Goal: Information Seeking & Learning: Learn about a topic

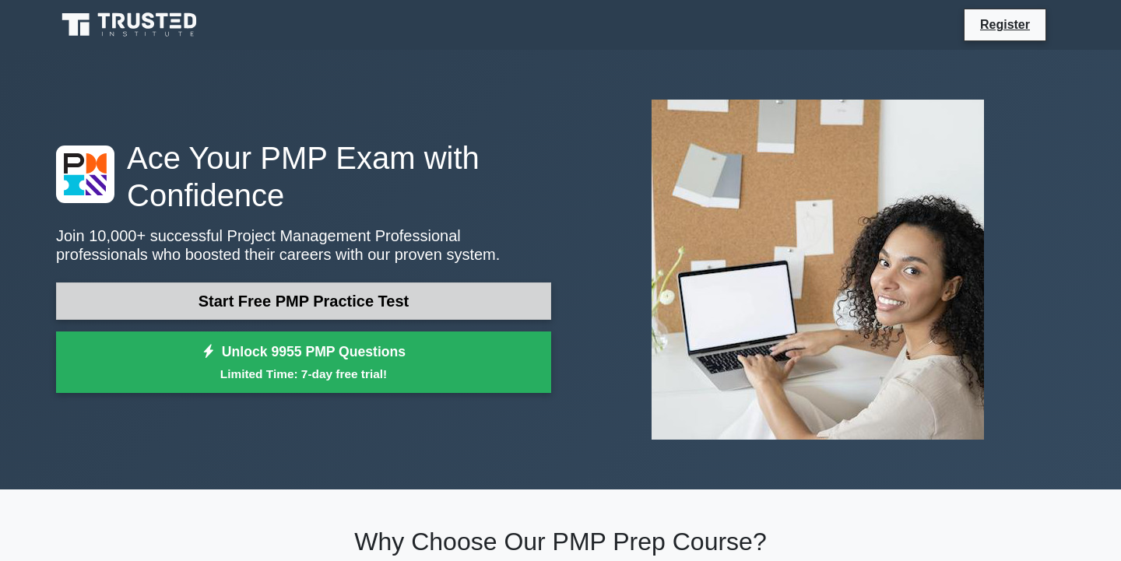
click at [349, 304] on link "Start Free PMP Practice Test" at bounding box center [303, 301] width 495 height 37
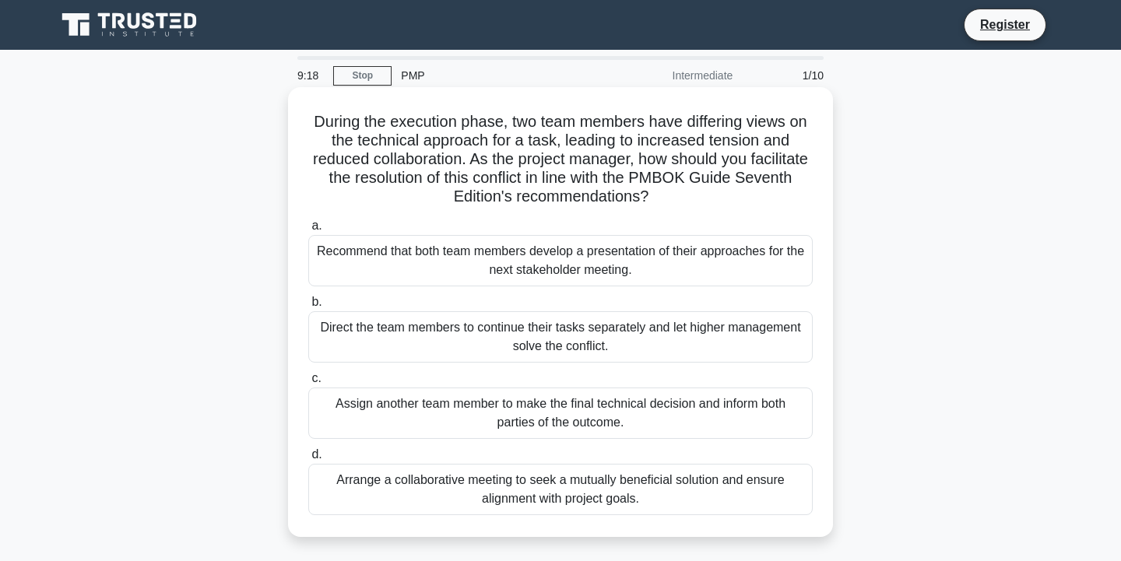
click at [708, 492] on div "Arrange a collaborative meeting to seek a mutually beneficial solution and ensu…" at bounding box center [560, 489] width 504 height 51
click at [308, 460] on input "d. Arrange a collaborative meeting to seek a mutually beneficial solution and e…" at bounding box center [308, 455] width 0 height 10
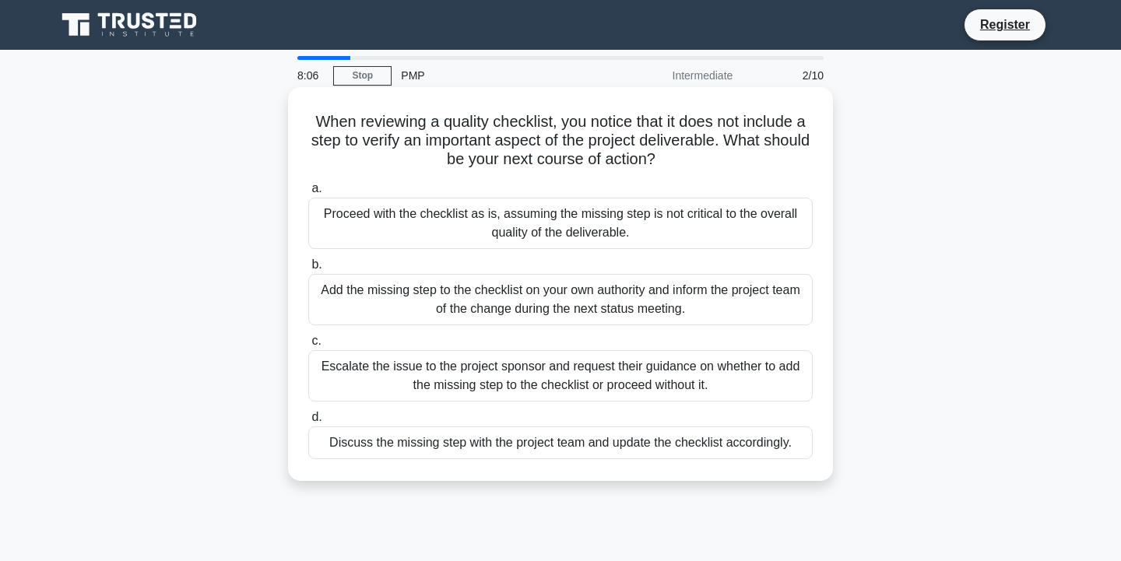
click at [657, 444] on div "Discuss the missing step with the project team and update the checklist accordi…" at bounding box center [560, 443] width 504 height 33
click at [308, 423] on input "d. Discuss the missing step with the project team and update the checklist acco…" at bounding box center [308, 418] width 0 height 10
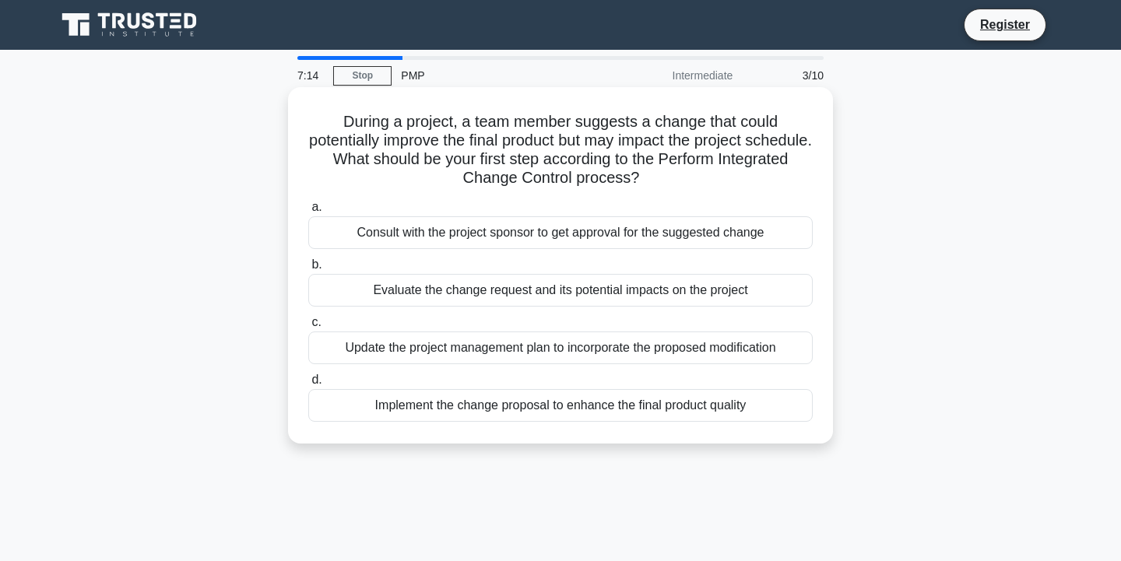
click at [579, 289] on div "Evaluate the change request and its potential impacts on the project" at bounding box center [560, 290] width 504 height 33
click at [308, 270] on input "b. Evaluate the change request and its potential impacts on the project" at bounding box center [308, 265] width 0 height 10
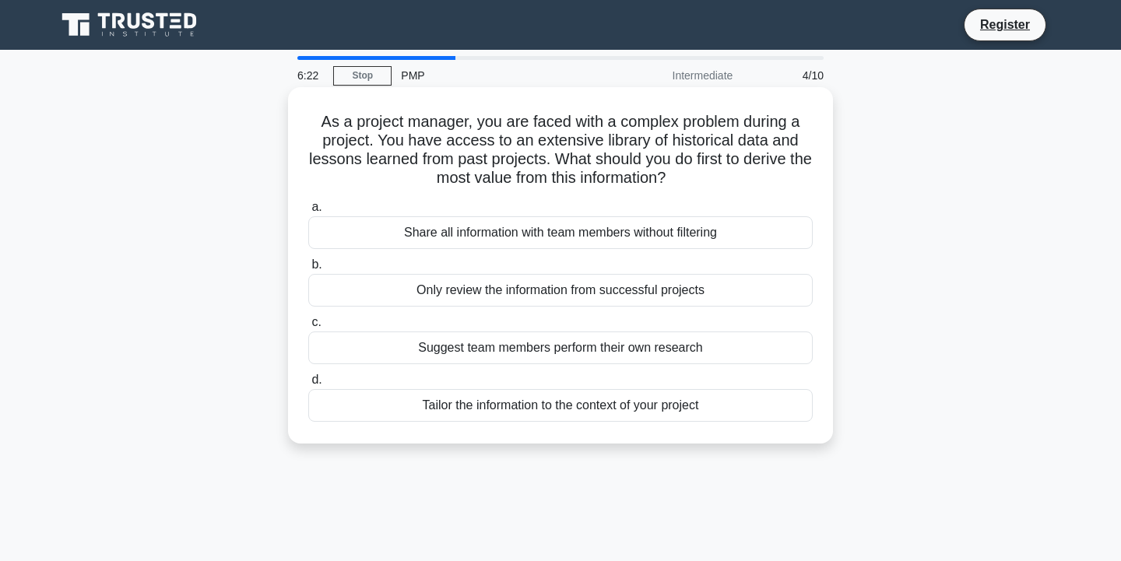
click at [605, 406] on div "Tailor the information to the context of your project" at bounding box center [560, 405] width 504 height 33
click at [308, 385] on input "d. Tailor the information to the context of your project" at bounding box center [308, 380] width 0 height 10
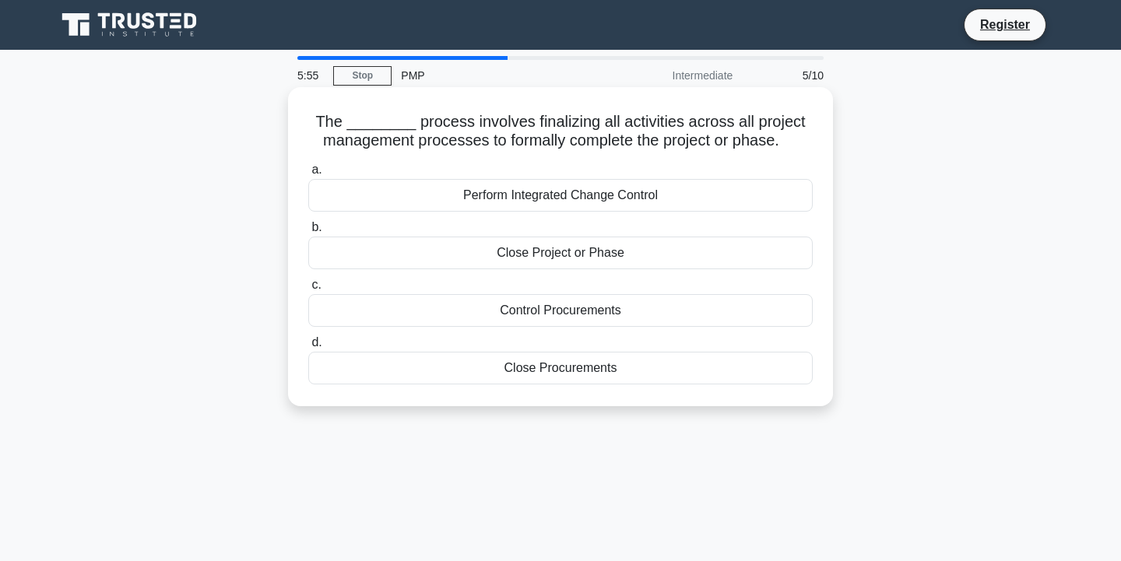
click at [595, 367] on div "Close Procurements" at bounding box center [560, 368] width 504 height 33
click at [308, 348] on input "d. Close Procurements" at bounding box center [308, 343] width 0 height 10
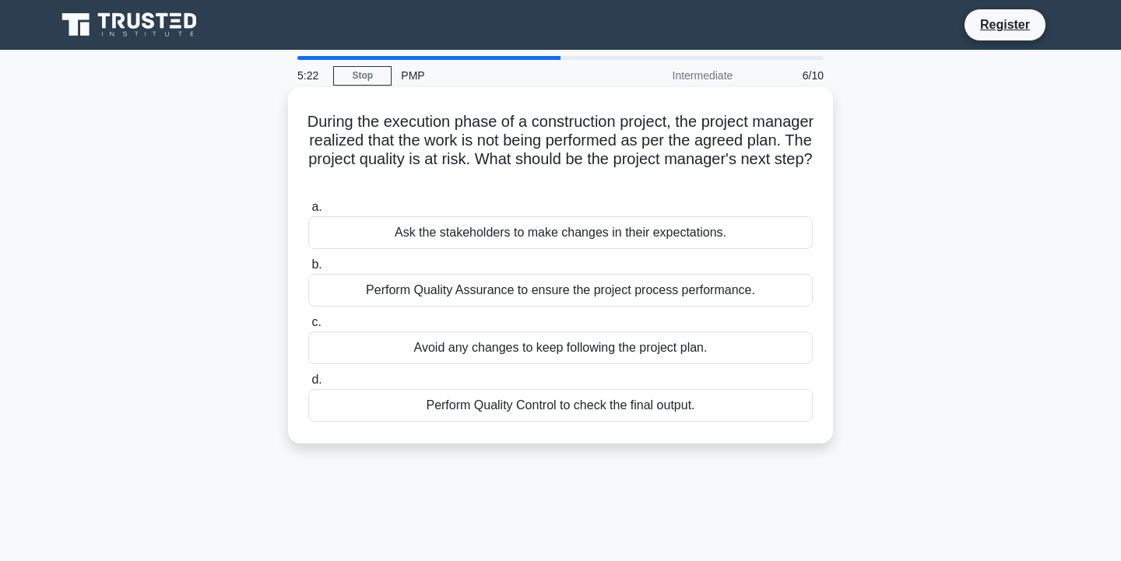
click at [747, 290] on div "Perform Quality Assurance to ensure the project process performance." at bounding box center [560, 290] width 504 height 33
click at [308, 270] on input "b. Perform Quality Assurance to ensure the project process performance." at bounding box center [308, 265] width 0 height 10
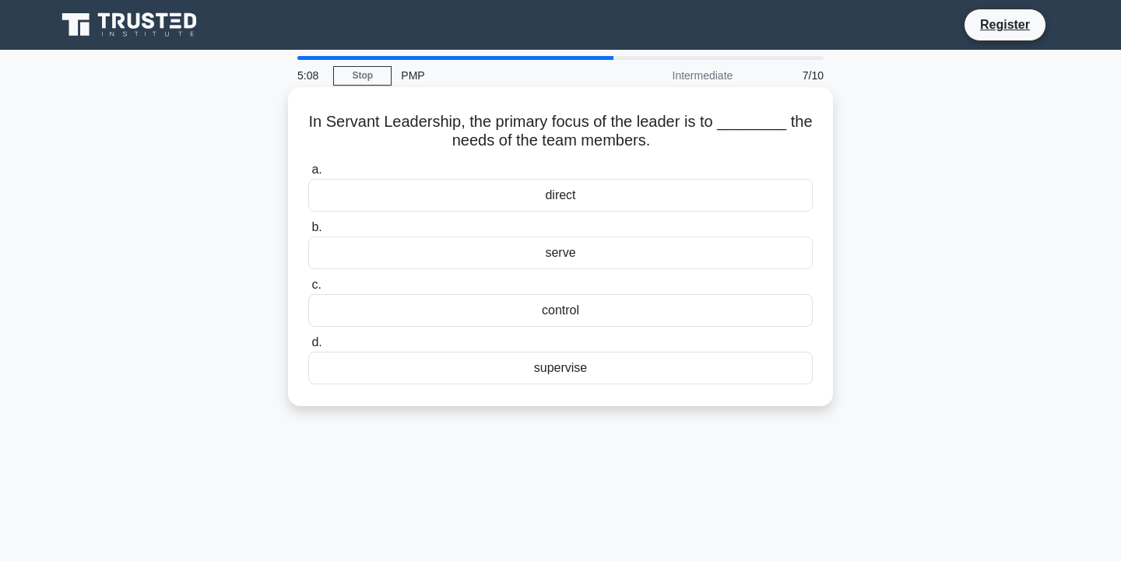
drag, startPoint x: 738, startPoint y: 244, endPoint x: 737, endPoint y: 257, distance: 12.5
click at [737, 257] on div "serve" at bounding box center [560, 253] width 504 height 33
click at [308, 233] on input "b. serve" at bounding box center [308, 228] width 0 height 10
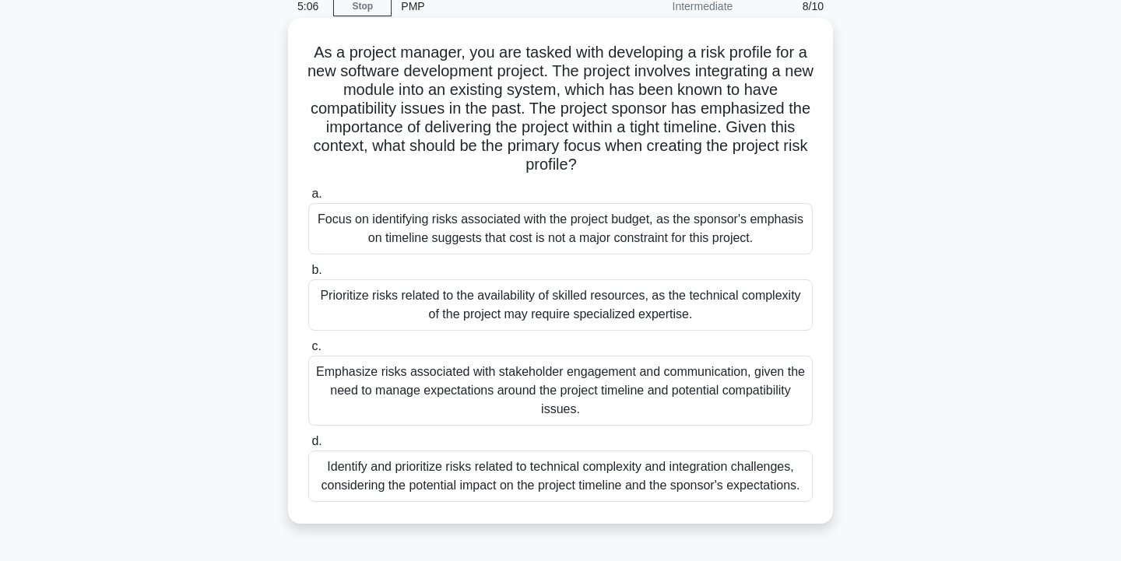
scroll to position [70, 0]
click at [536, 400] on div "Emphasize risks associated with stakeholder engagement and communication, given…" at bounding box center [560, 390] width 504 height 70
click at [308, 351] on input "c. Emphasize risks associated with stakeholder engagement and communication, gi…" at bounding box center [308, 346] width 0 height 10
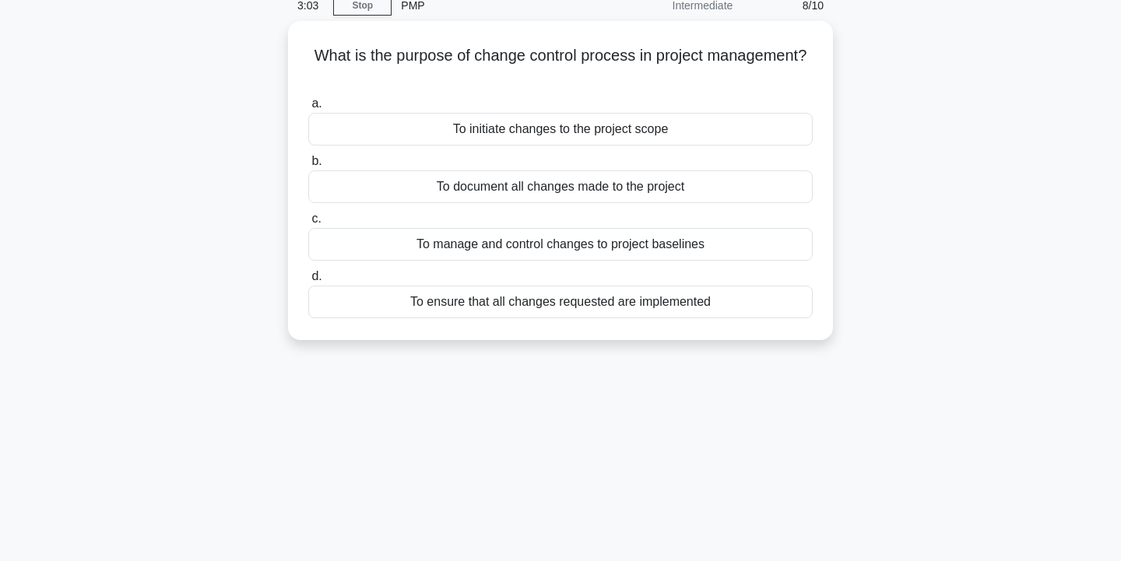
scroll to position [0, 0]
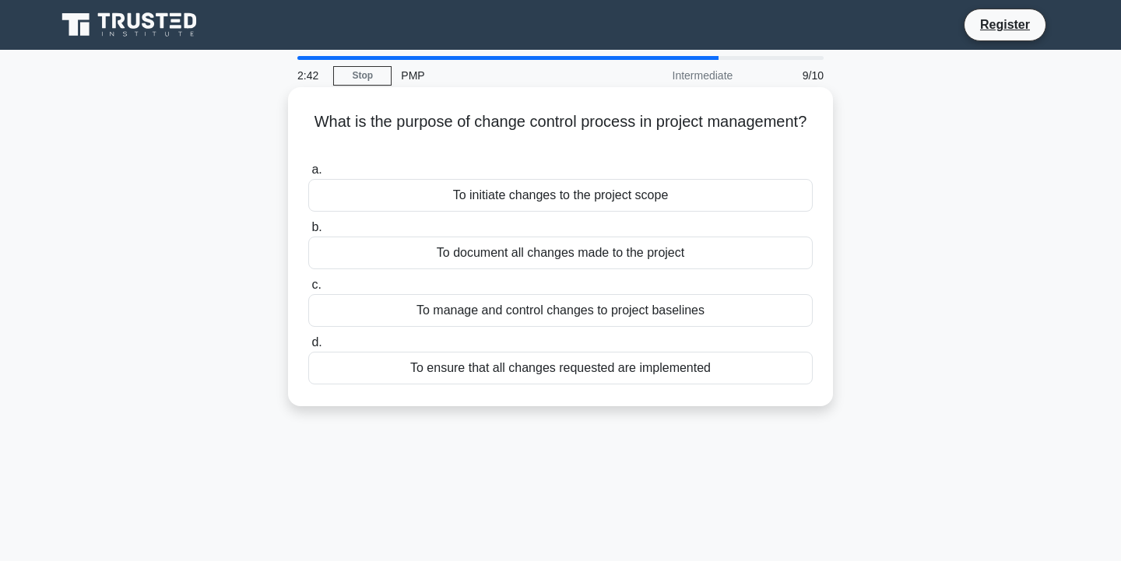
click at [523, 201] on div "To initiate changes to the project scope" at bounding box center [560, 195] width 504 height 33
click at [308, 175] on input "a. To initiate changes to the project scope" at bounding box center [308, 170] width 0 height 10
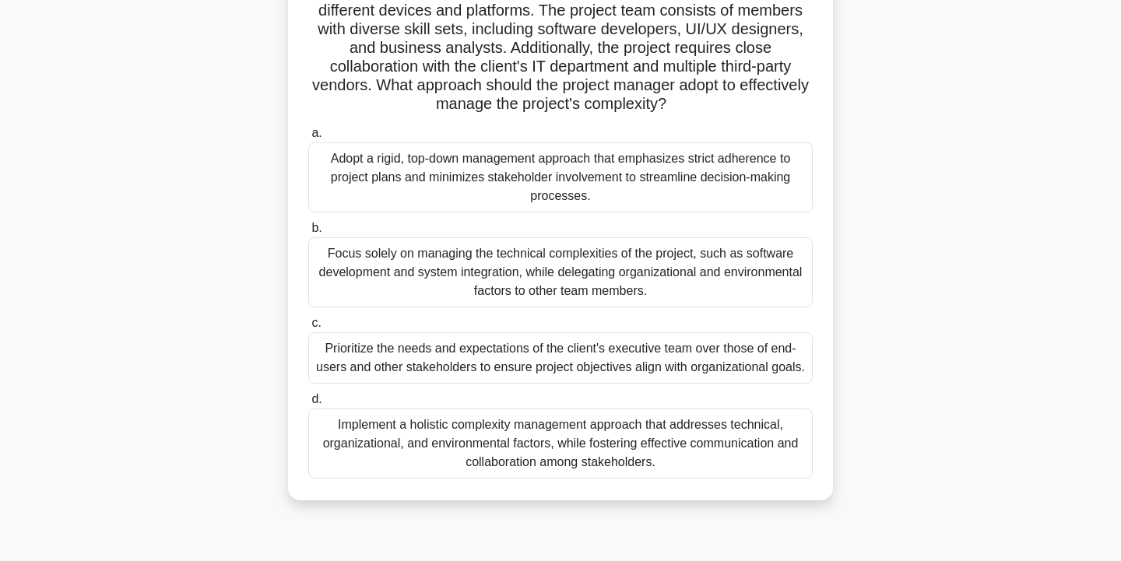
scroll to position [191, 0]
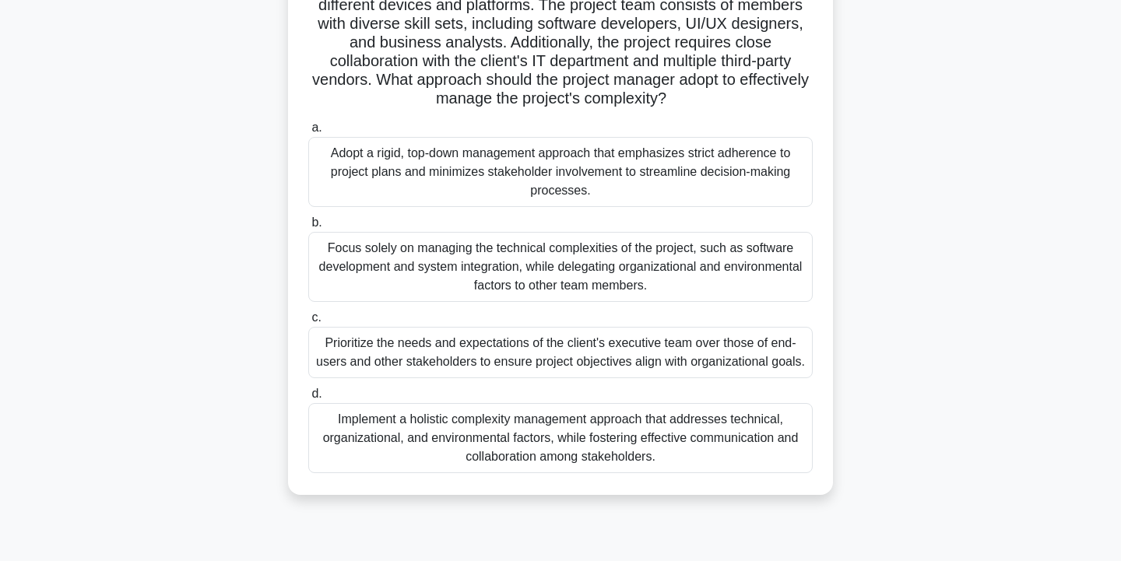
click at [489, 423] on div "Implement a holistic complexity management approach that addresses technical, o…" at bounding box center [560, 438] width 504 height 70
click at [308, 399] on input "d. Implement a holistic complexity management approach that addresses technical…" at bounding box center [308, 394] width 0 height 10
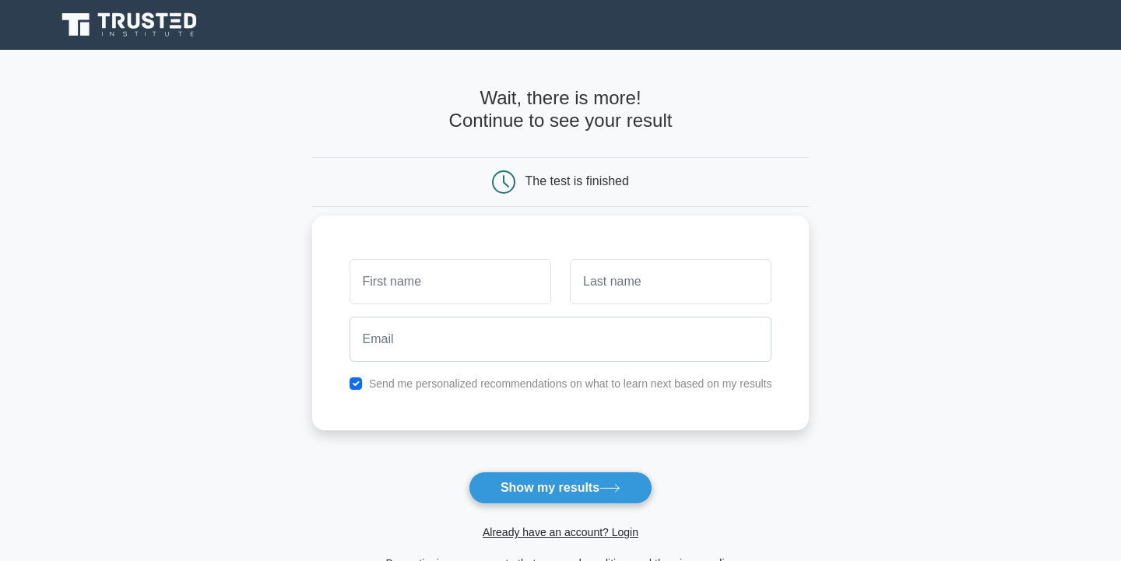
click at [493, 277] on input "text" at bounding box center [450, 281] width 202 height 45
click at [531, 289] on input "text" at bounding box center [450, 281] width 202 height 45
click at [526, 279] on input "text" at bounding box center [450, 281] width 202 height 45
click at [452, 293] on input "text" at bounding box center [450, 281] width 202 height 45
type input "V"
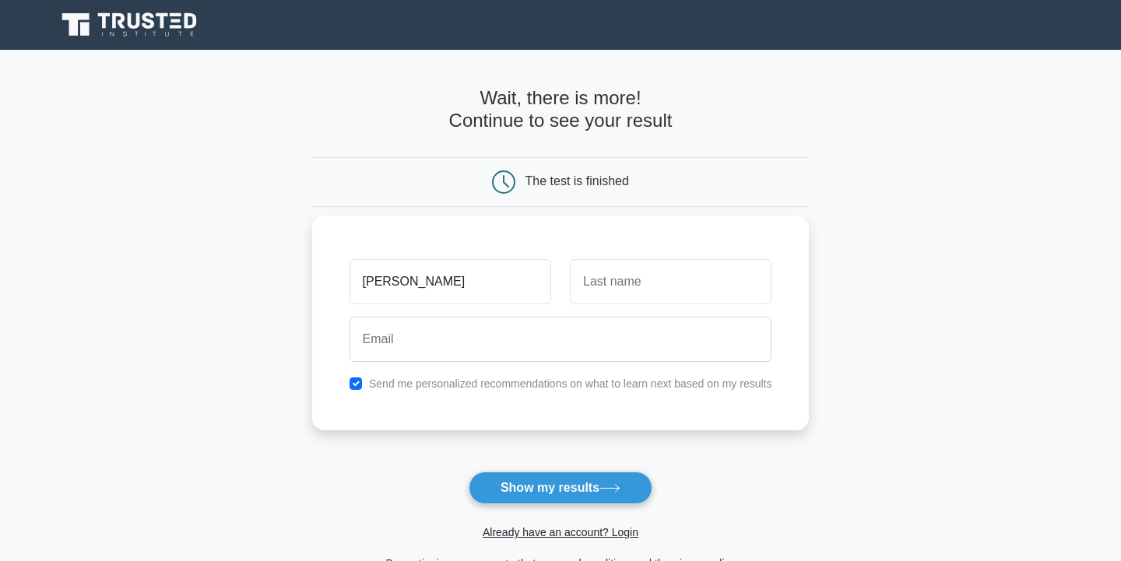
type input "[PERSON_NAME]"
type input "Milev"
click at [356, 381] on input "checkbox" at bounding box center [355, 383] width 12 height 12
checkbox input "false"
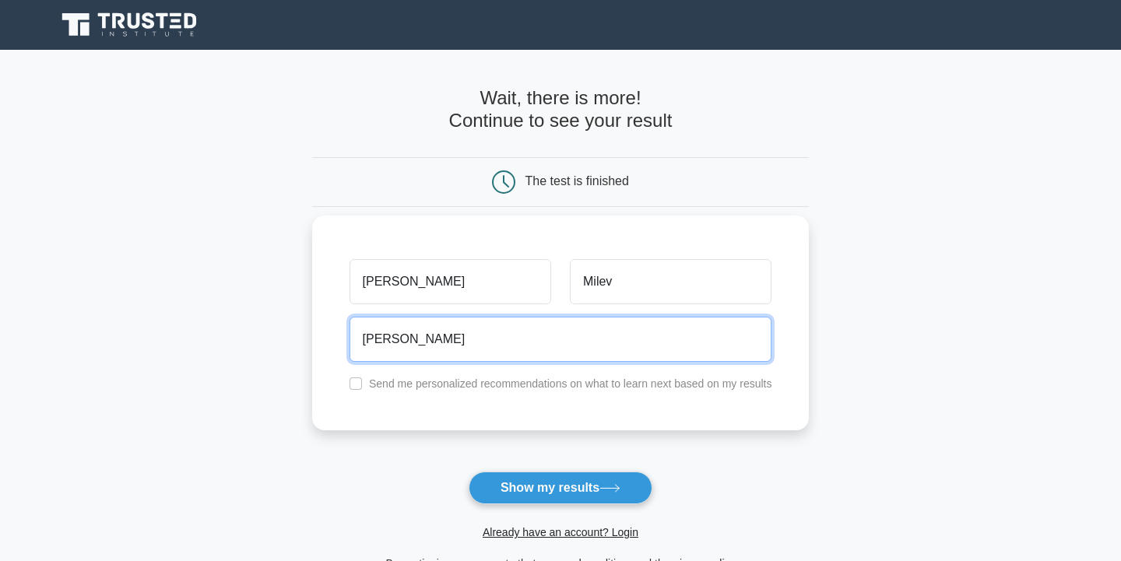
click at [546, 326] on input "[PERSON_NAME]" at bounding box center [560, 339] width 423 height 45
click at [547, 336] on input "[PERSON_NAME]" at bounding box center [560, 339] width 423 height 45
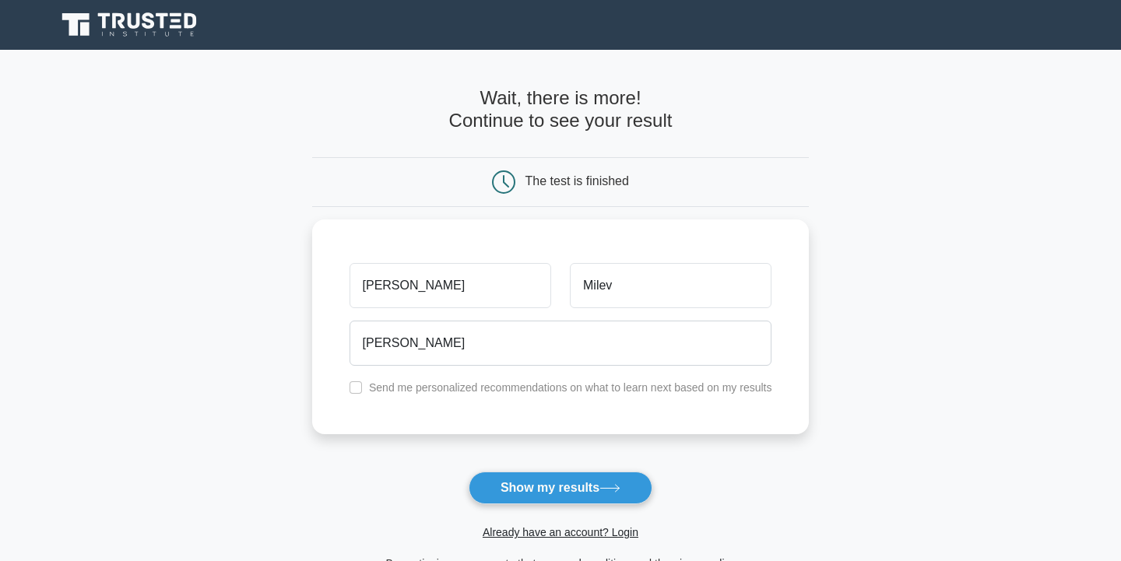
click at [206, 307] on main "Wait, there is more! Continue to see your result The test is finished [PERSON_N…" at bounding box center [560, 330] width 1121 height 560
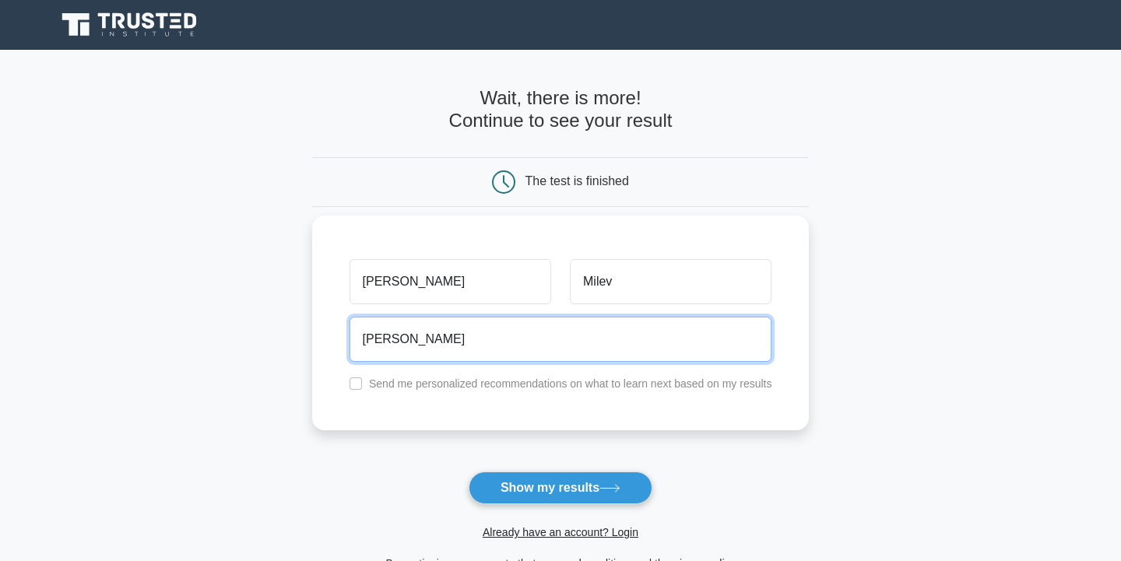
click at [542, 335] on input "[PERSON_NAME]" at bounding box center [560, 339] width 423 height 45
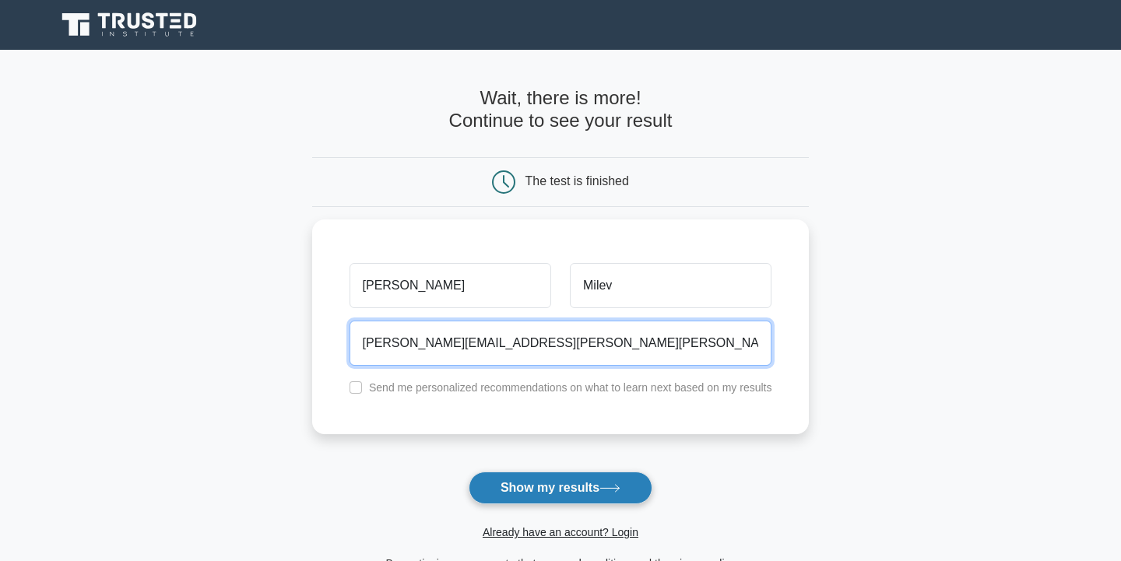
type input "[PERSON_NAME][EMAIL_ADDRESS][PERSON_NAME][PERSON_NAME][DOMAIN_NAME]"
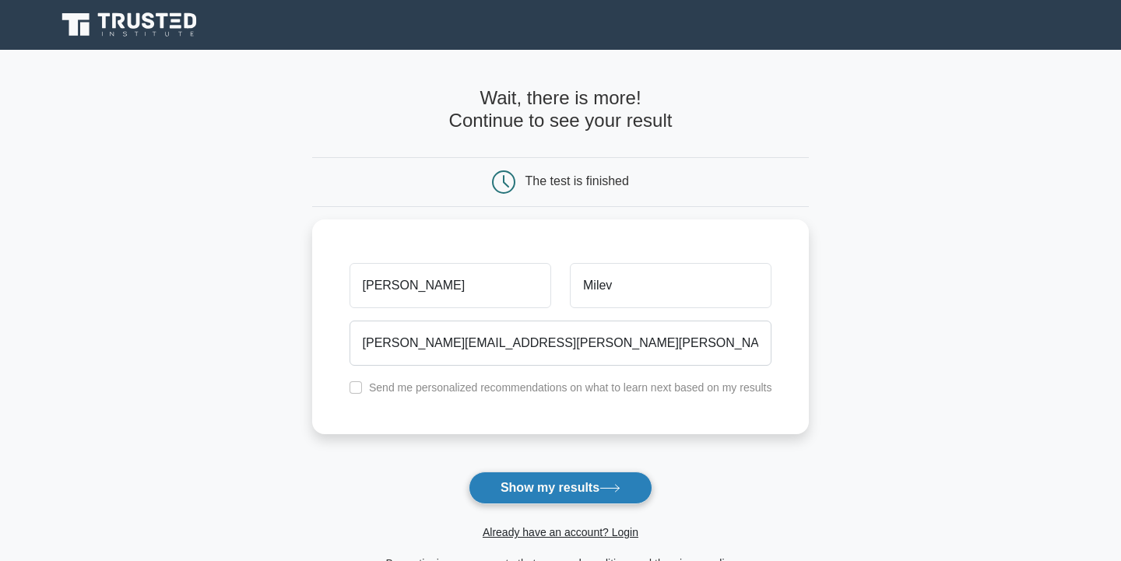
click at [577, 494] on button "Show my results" at bounding box center [561, 488] width 184 height 33
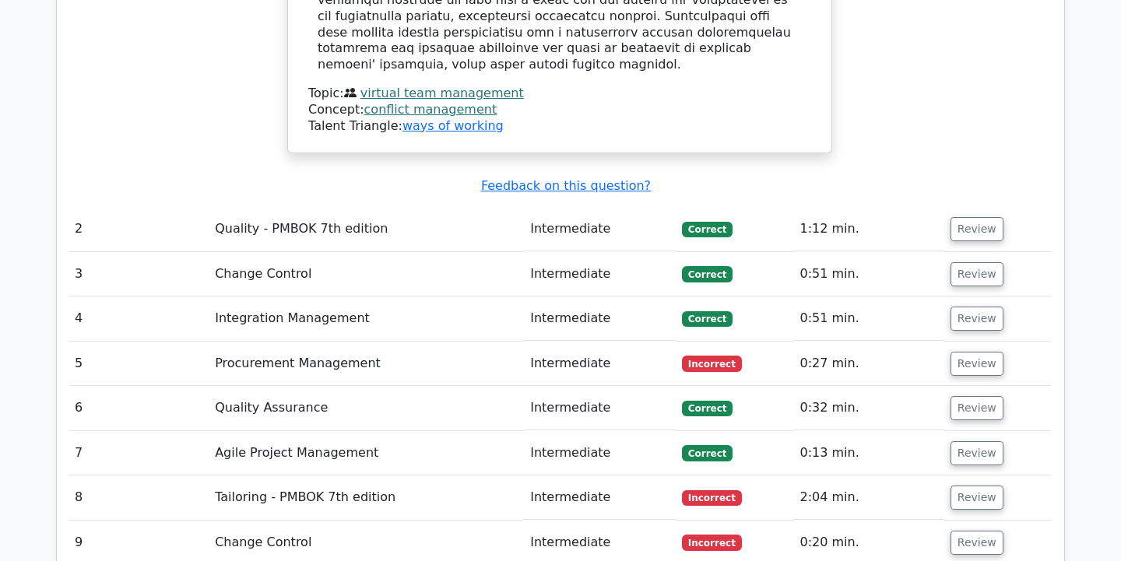
scroll to position [2165, 0]
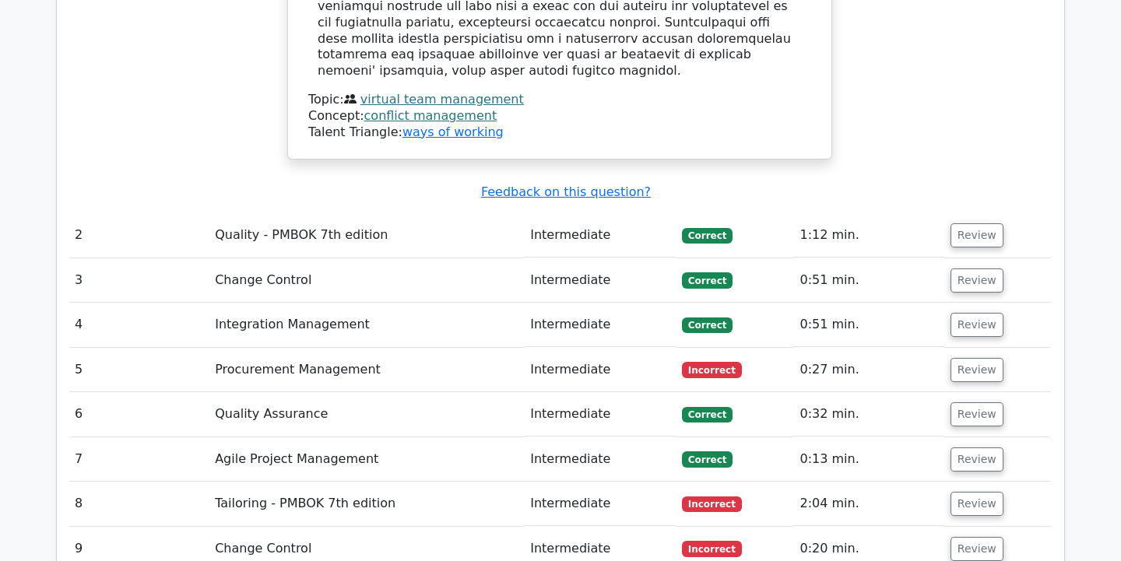
click at [311, 348] on td "Procurement Management" at bounding box center [366, 370] width 315 height 44
click at [960, 358] on button "Review" at bounding box center [976, 370] width 53 height 24
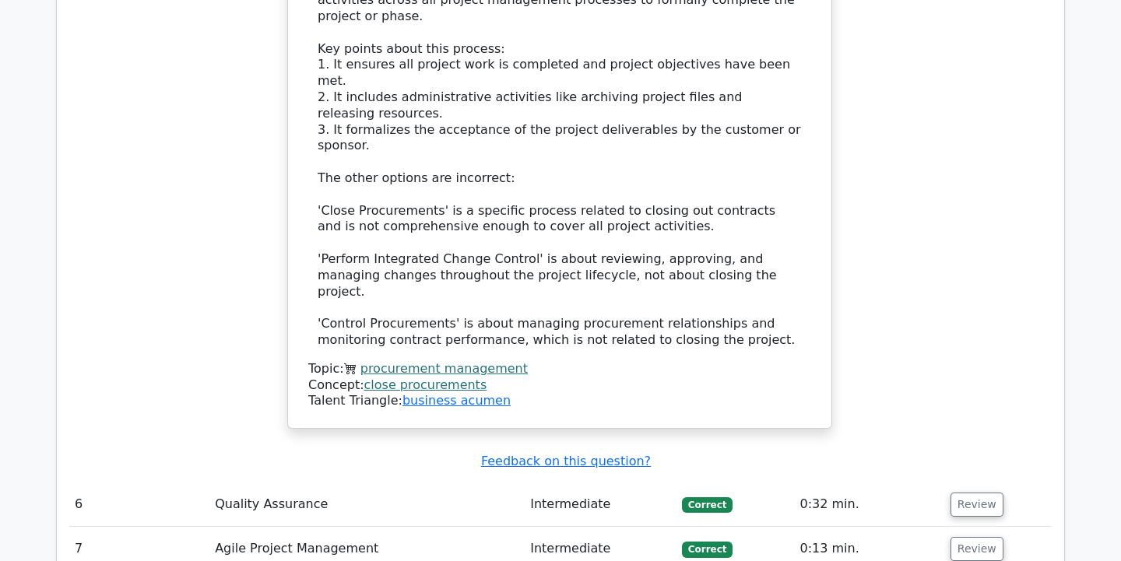
scroll to position [3018, 0]
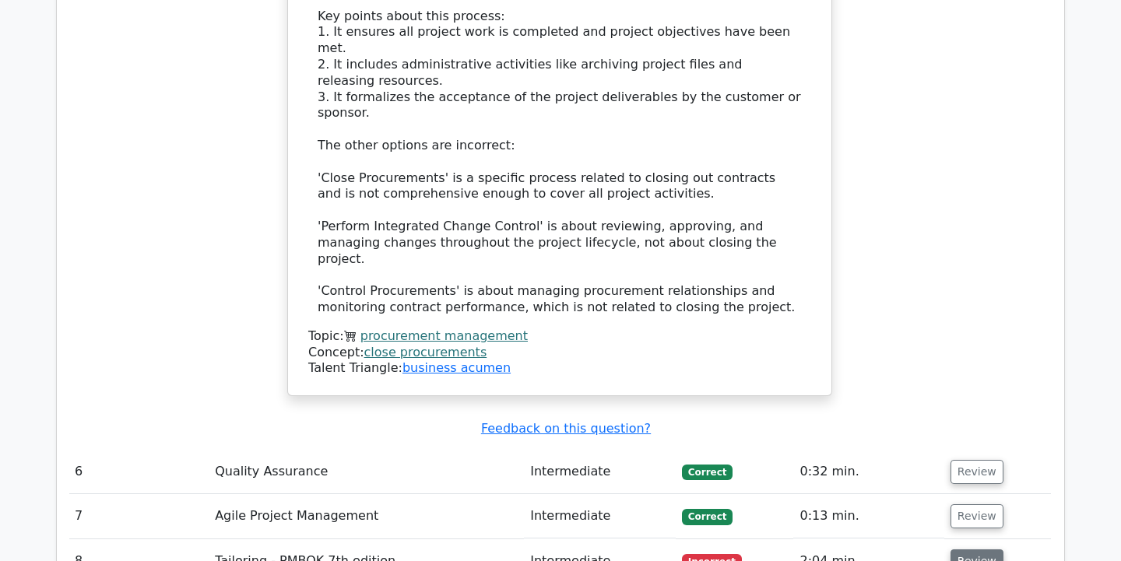
click at [967, 550] on button "Review" at bounding box center [976, 562] width 53 height 24
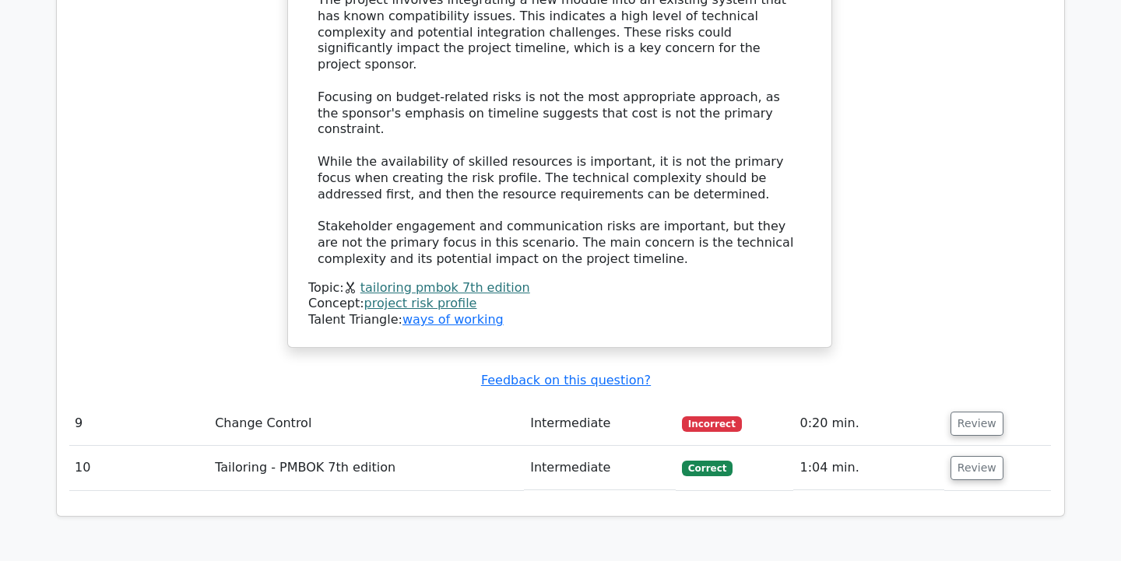
scroll to position [4259, 0]
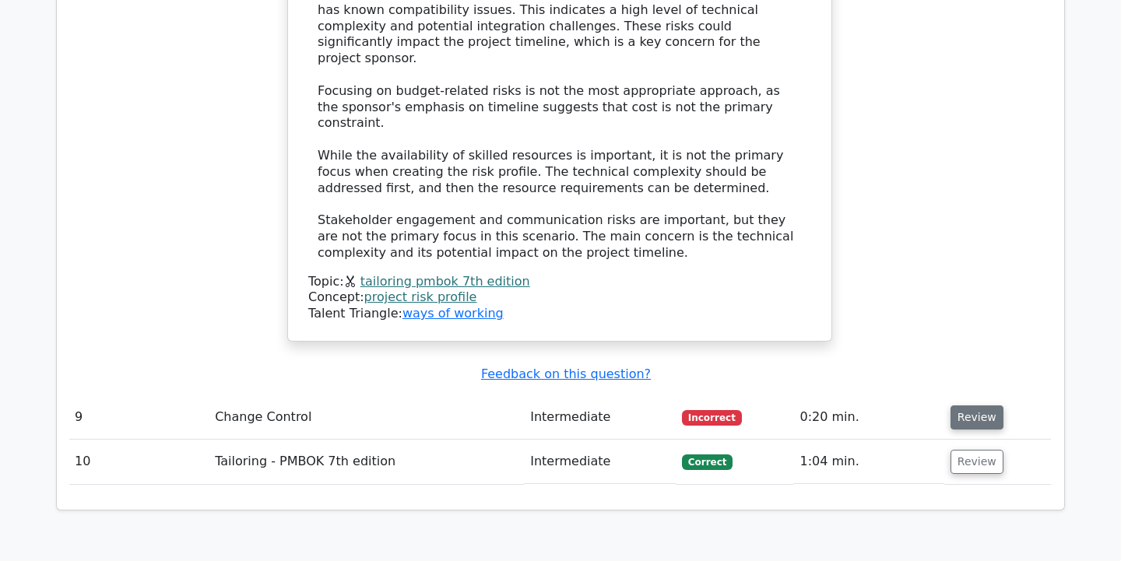
click at [987, 406] on button "Review" at bounding box center [976, 418] width 53 height 24
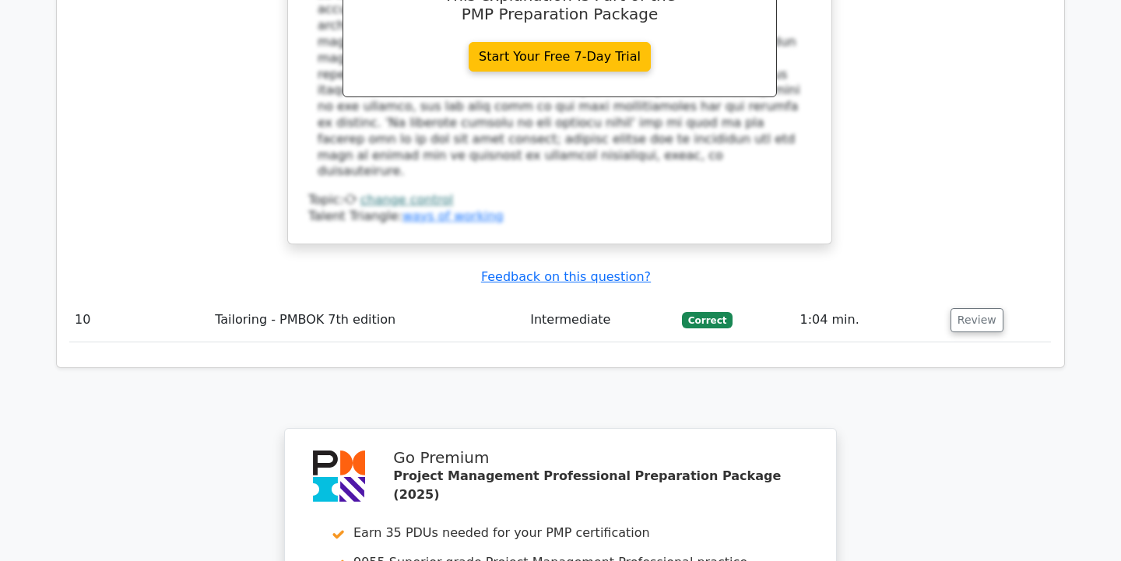
scroll to position [5178, 0]
